Goal: Obtain resource: Obtain resource

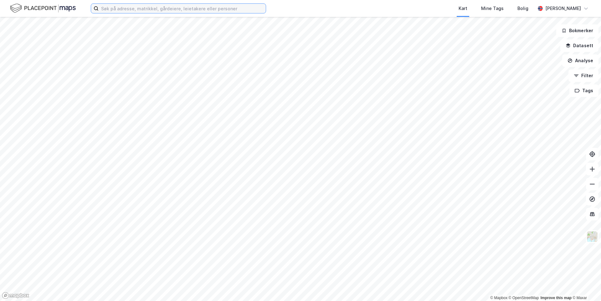
click at [220, 10] on input at bounding box center [182, 8] width 167 height 9
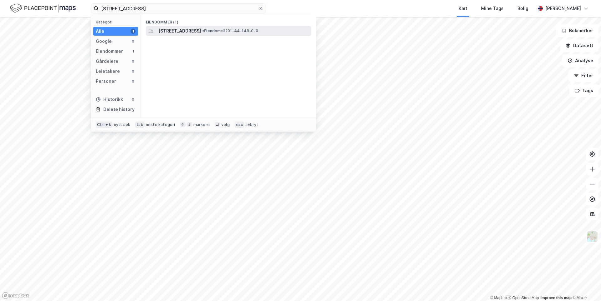
click at [212, 35] on div "[STREET_ADDRESS] • Eiendom • 3201-44-148-0-0" at bounding box center [228, 31] width 165 height 10
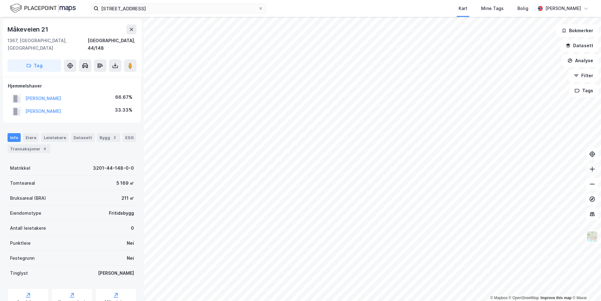
click at [588, 170] on button at bounding box center [592, 169] width 13 height 13
click at [589, 186] on icon at bounding box center [592, 184] width 6 height 6
click at [594, 170] on icon at bounding box center [592, 169] width 6 height 6
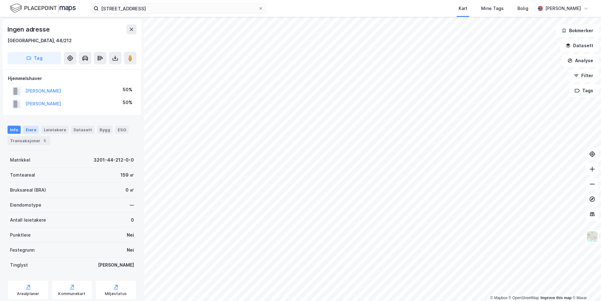
click at [33, 133] on div "Eiere" at bounding box center [31, 130] width 16 height 8
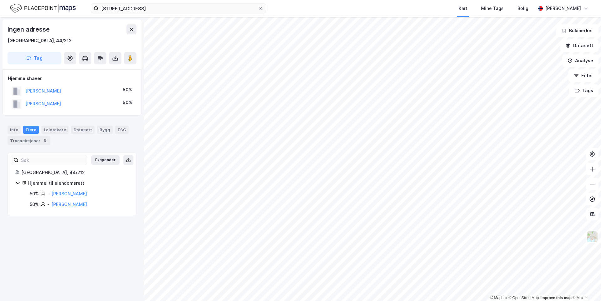
click at [50, 135] on div "Info [PERSON_NAME] Datasett Bygg ESG Transaksjoner 5" at bounding box center [72, 135] width 129 height 19
click at [59, 132] on div "Leietakere" at bounding box center [54, 130] width 27 height 8
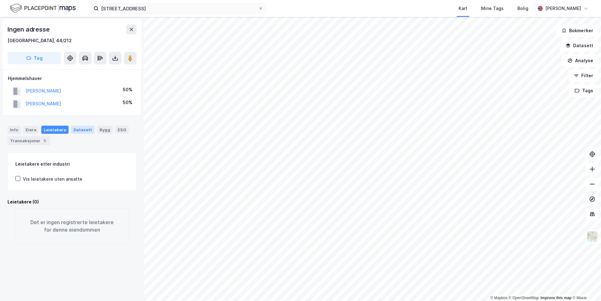
click at [82, 132] on div "Datasett" at bounding box center [82, 130] width 23 height 8
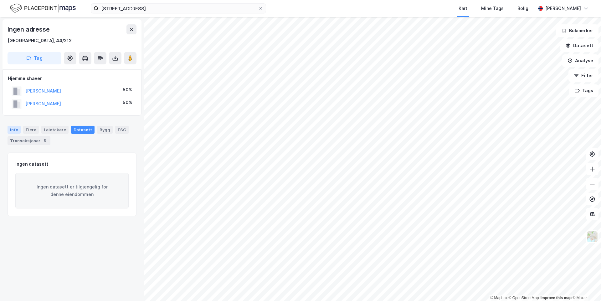
click at [16, 131] on div "Info" at bounding box center [14, 130] width 13 height 8
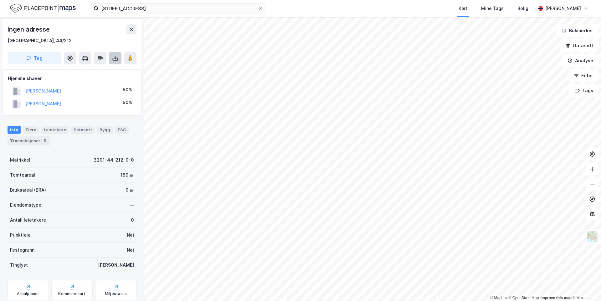
click at [120, 60] on button at bounding box center [115, 58] width 13 height 13
click at [112, 72] on div "Last ned grunnbok" at bounding box center [88, 71] width 67 height 10
click at [110, 81] on div "Last ned matrikkelrapport" at bounding box center [92, 80] width 52 height 5
click at [594, 186] on icon at bounding box center [592, 184] width 6 height 6
click at [590, 184] on icon at bounding box center [591, 184] width 5 height 1
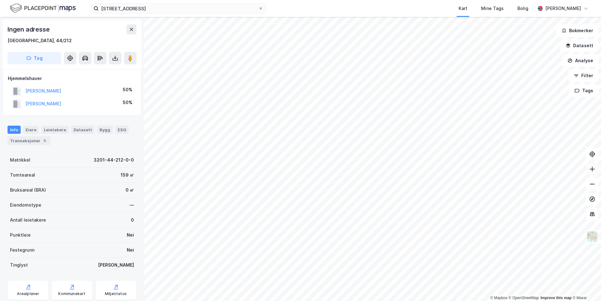
click at [593, 170] on icon at bounding box center [592, 169] width 6 height 6
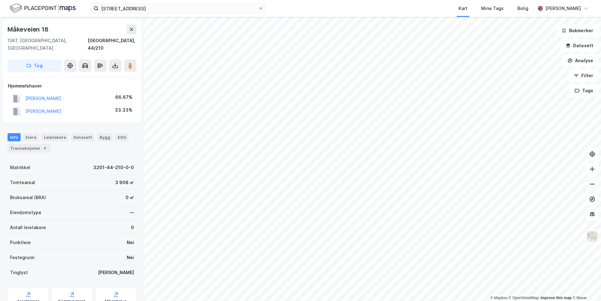
click at [595, 188] on button at bounding box center [592, 184] width 13 height 13
click at [591, 171] on icon at bounding box center [592, 169] width 6 height 6
click at [594, 184] on icon at bounding box center [591, 184] width 5 height 1
click at [117, 9] on input "[STREET_ADDRESS]" at bounding box center [179, 8] width 160 height 9
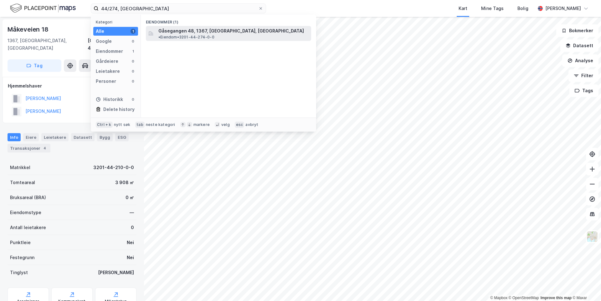
click at [194, 32] on span "Gåsegangen 48, 1367, [GEOGRAPHIC_DATA], [GEOGRAPHIC_DATA]" at bounding box center [230, 31] width 145 height 8
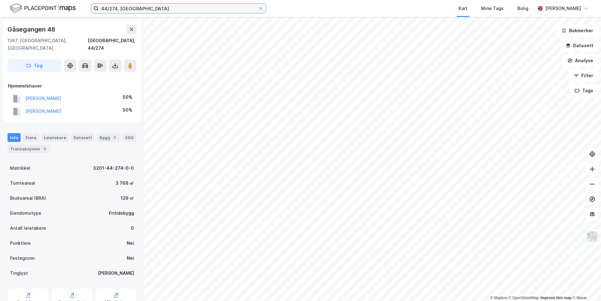
drag, startPoint x: 117, startPoint y: 9, endPoint x: 118, endPoint y: 13, distance: 4.0
click at [117, 10] on input "44/274, [GEOGRAPHIC_DATA]" at bounding box center [179, 8] width 160 height 9
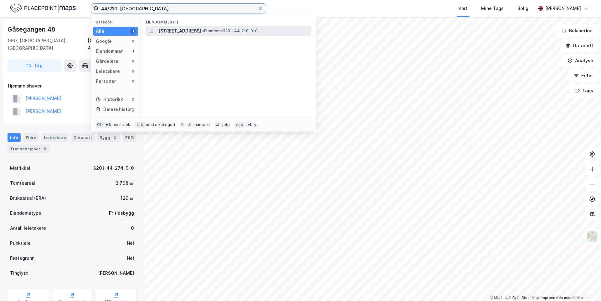
type input "44/210, [GEOGRAPHIC_DATA]"
click at [167, 31] on span "[STREET_ADDRESS]" at bounding box center [179, 31] width 43 height 8
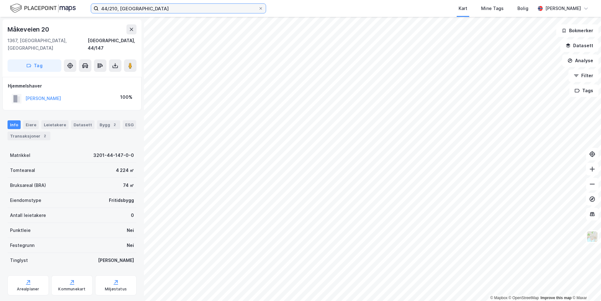
click at [139, 7] on input "44/210, [GEOGRAPHIC_DATA]" at bounding box center [179, 8] width 160 height 9
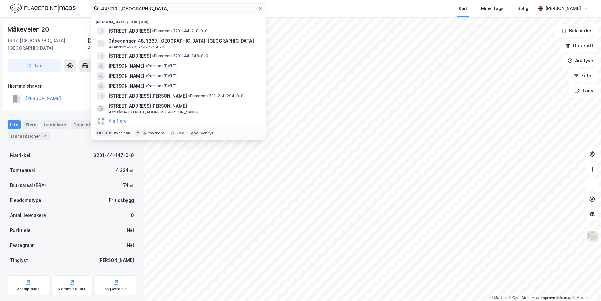
click at [35, 29] on div "Måkeveien 20" at bounding box center [29, 29] width 43 height 10
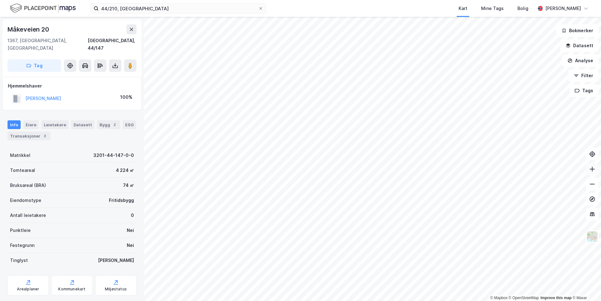
click at [590, 171] on icon at bounding box center [592, 169] width 6 height 6
click at [591, 171] on icon at bounding box center [592, 169] width 6 height 6
click at [590, 186] on icon at bounding box center [592, 184] width 6 height 6
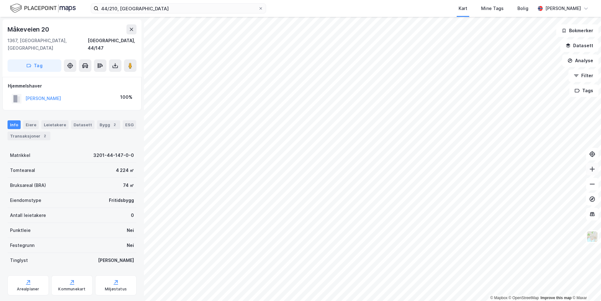
click at [590, 171] on icon at bounding box center [592, 169] width 6 height 6
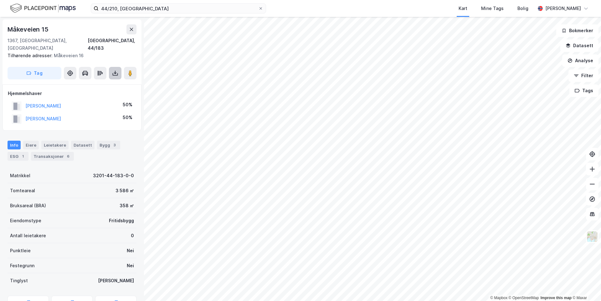
click at [116, 70] on icon at bounding box center [115, 73] width 6 height 6
click at [102, 83] on div "Last ned grunnbok" at bounding box center [84, 85] width 36 height 5
drag, startPoint x: 53, startPoint y: 28, endPoint x: 4, endPoint y: 32, distance: 49.0
click at [4, 32] on div "Måkeveien 15 [STREET_ADDRESS] Tilhørende adresser: Måkeveien 16 Tag" at bounding box center [72, 51] width 139 height 65
copy div "Måkeveien 15"
